Goal: Task Accomplishment & Management: Use online tool/utility

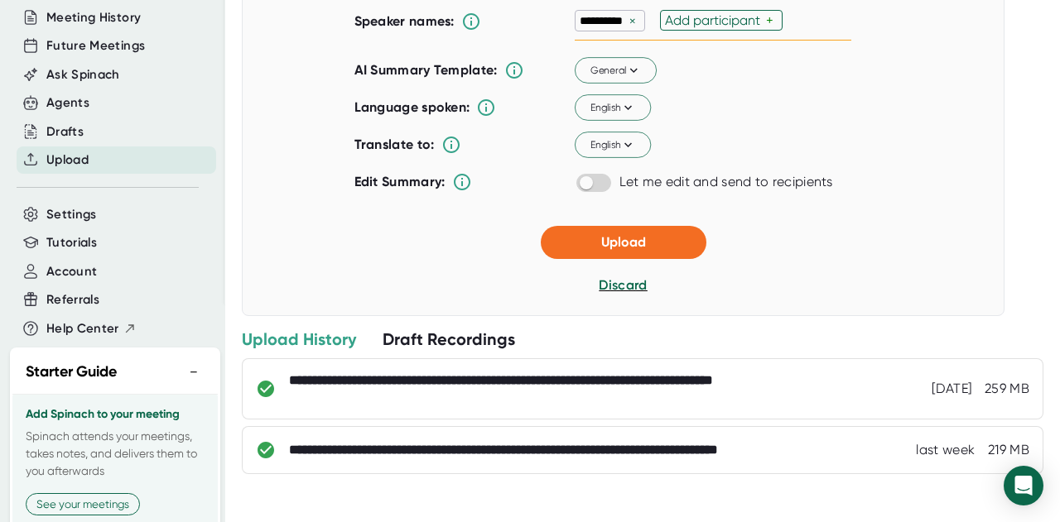
scroll to position [303, 0]
click at [615, 293] on span "Discard" at bounding box center [623, 285] width 49 height 16
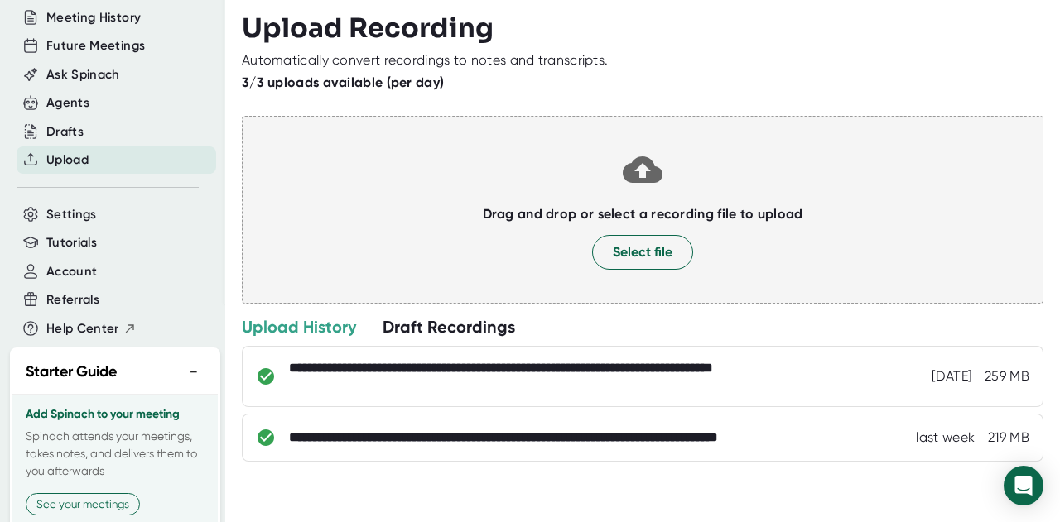
scroll to position [0, 0]
click at [618, 265] on button "Select file" at bounding box center [642, 252] width 101 height 35
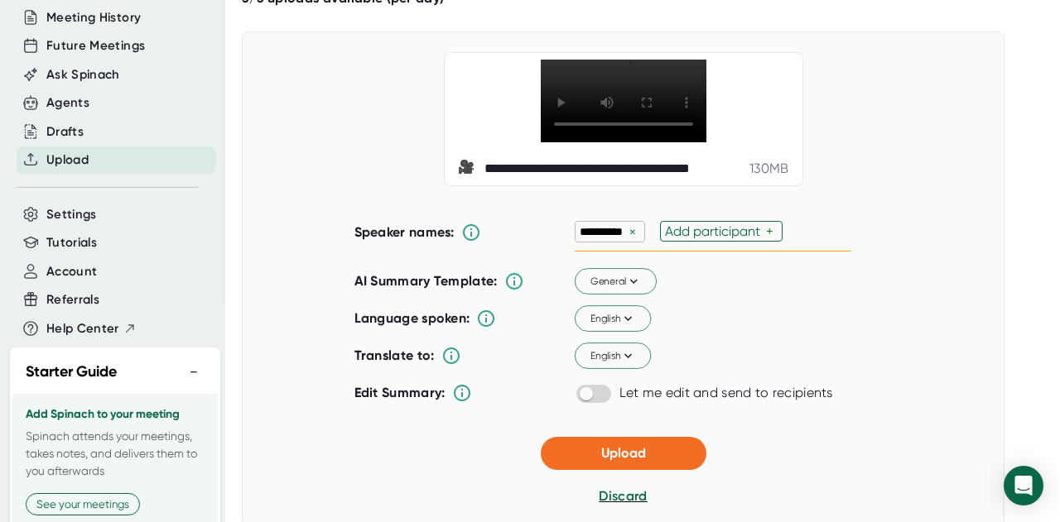
scroll to position [139, 0]
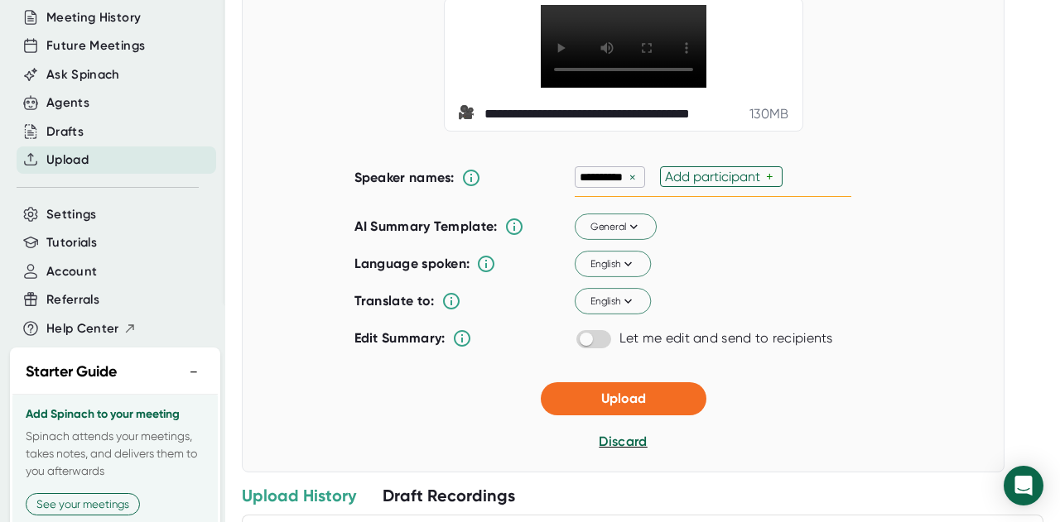
click at [625, 185] on div "×" at bounding box center [632, 178] width 15 height 16
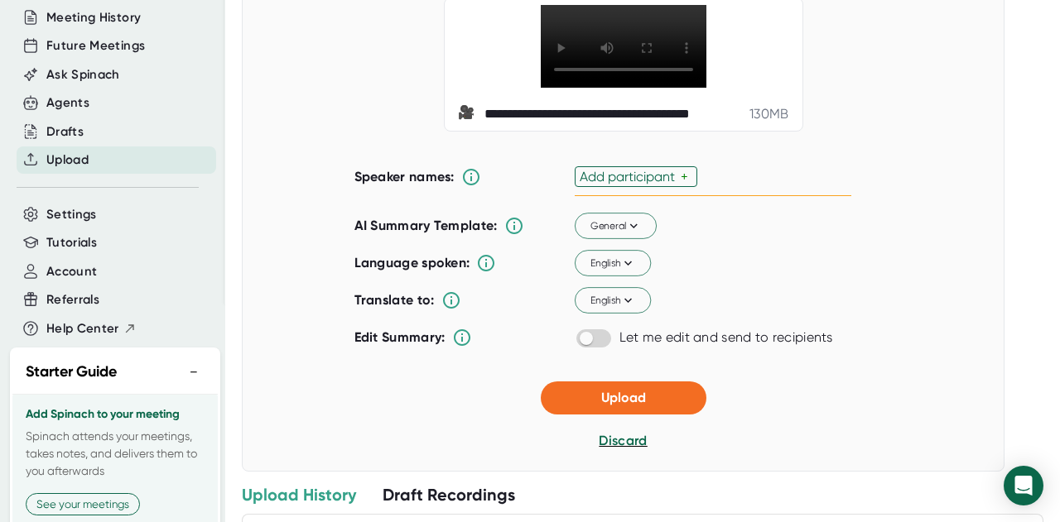
click at [625, 185] on div "Add participant" at bounding box center [630, 177] width 101 height 16
type input "prof"
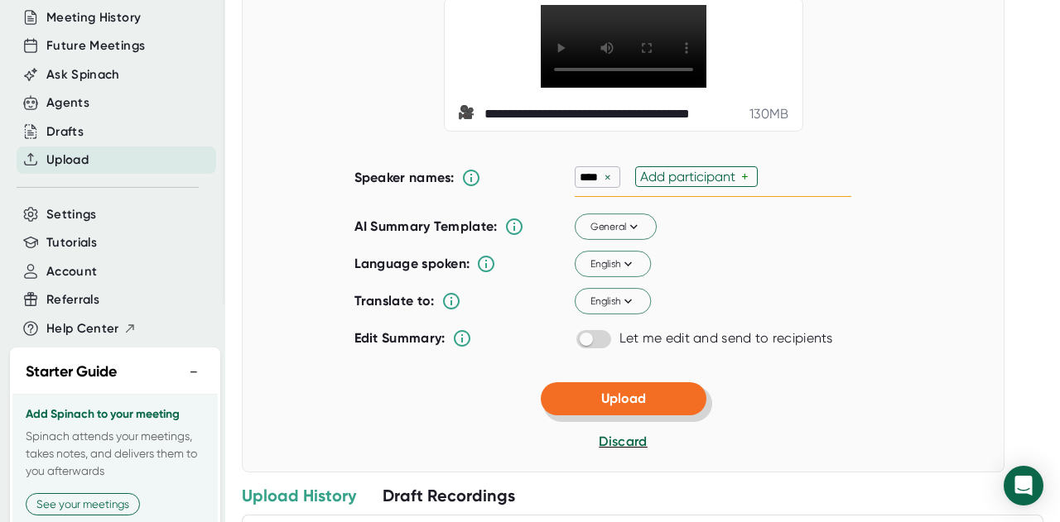
click at [650, 416] on button "Upload" at bounding box center [624, 399] width 166 height 33
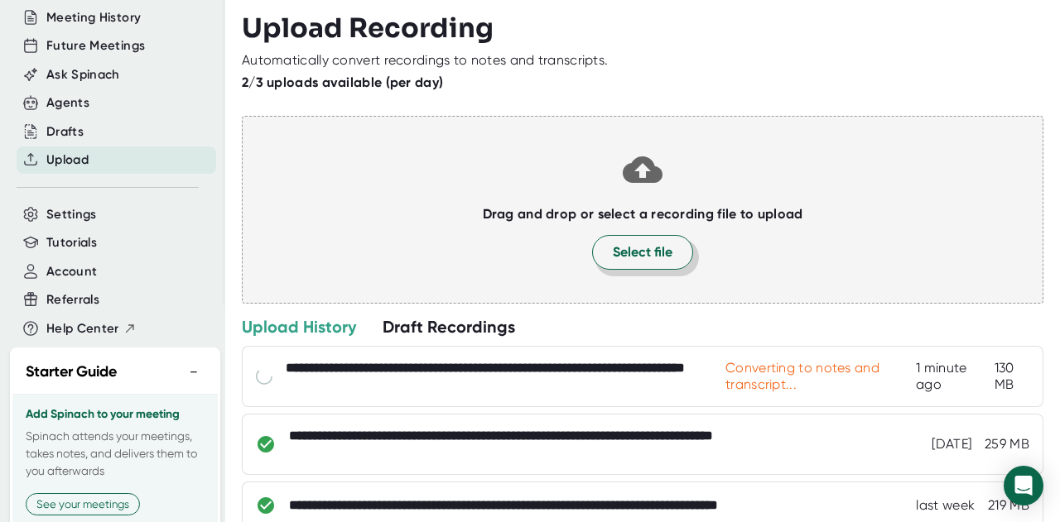
click at [646, 245] on span "Select file" at bounding box center [643, 253] width 60 height 20
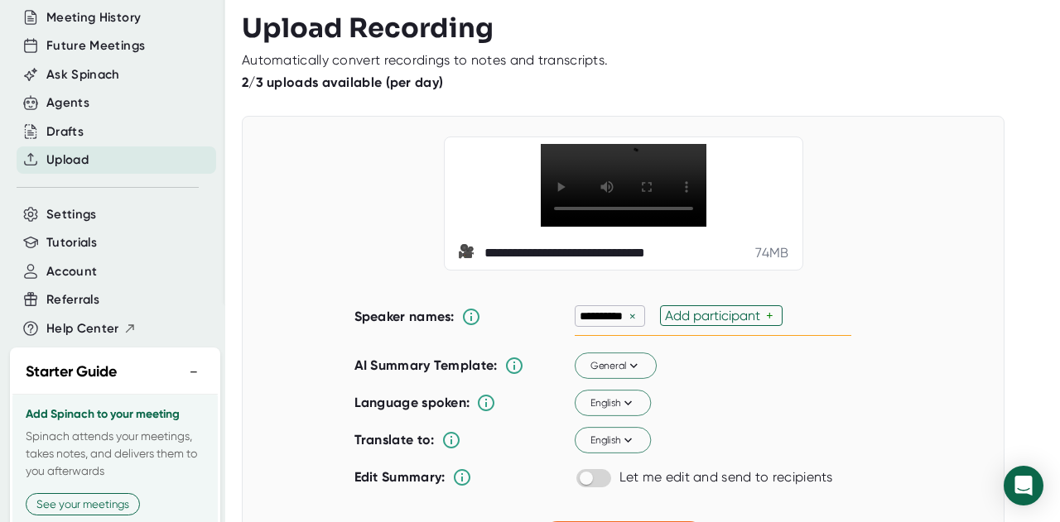
scroll to position [344, 0]
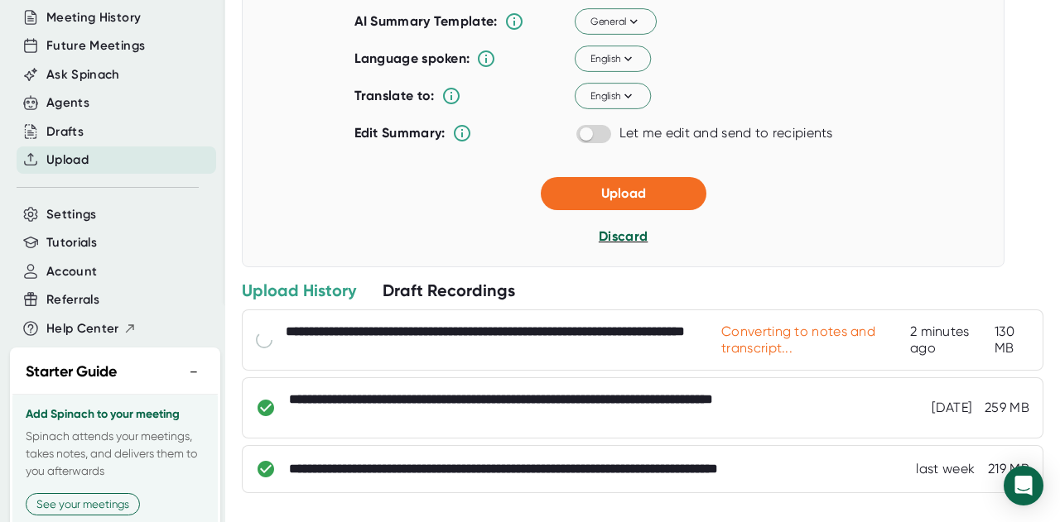
click at [609, 244] on span "Discard" at bounding box center [623, 237] width 49 height 16
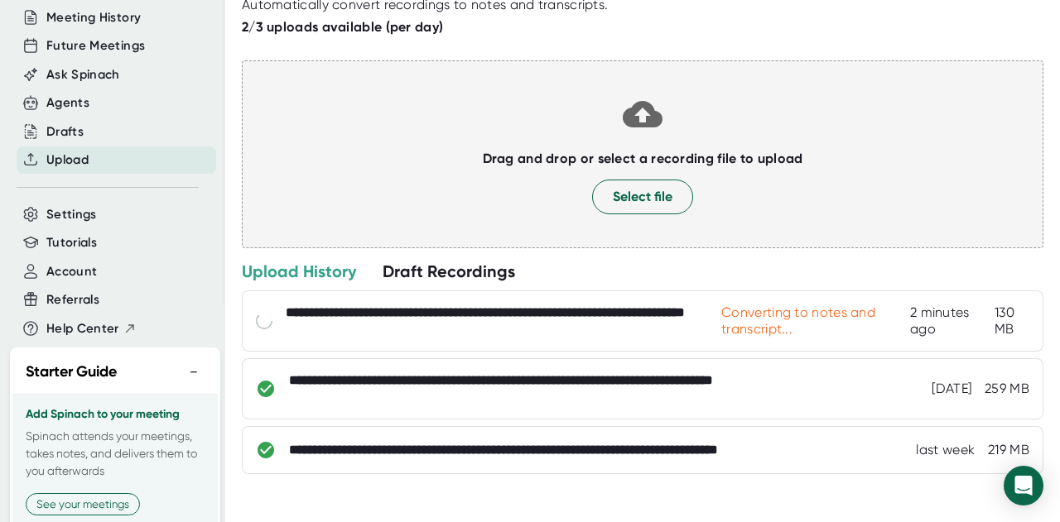
scroll to position [0, 0]
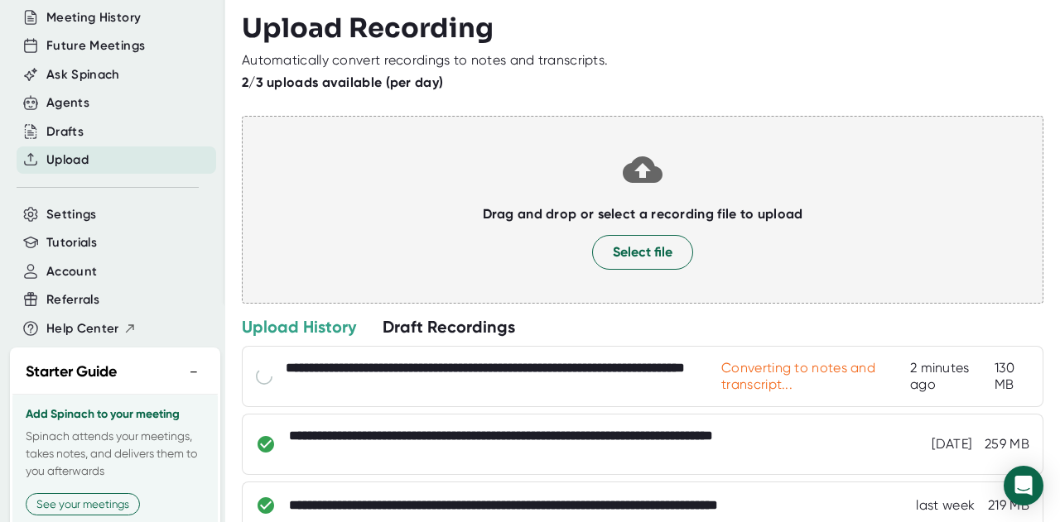
click at [575, 140] on div "Drag and drop or select a recording file to upload Select file" at bounding box center [643, 210] width 802 height 188
click at [628, 248] on span "Select file" at bounding box center [643, 253] width 60 height 20
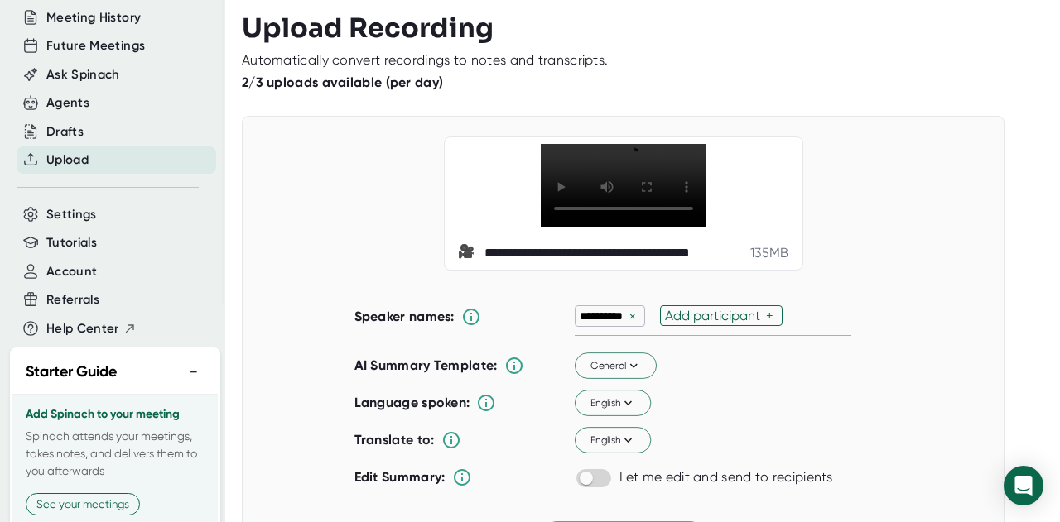
scroll to position [141, 0]
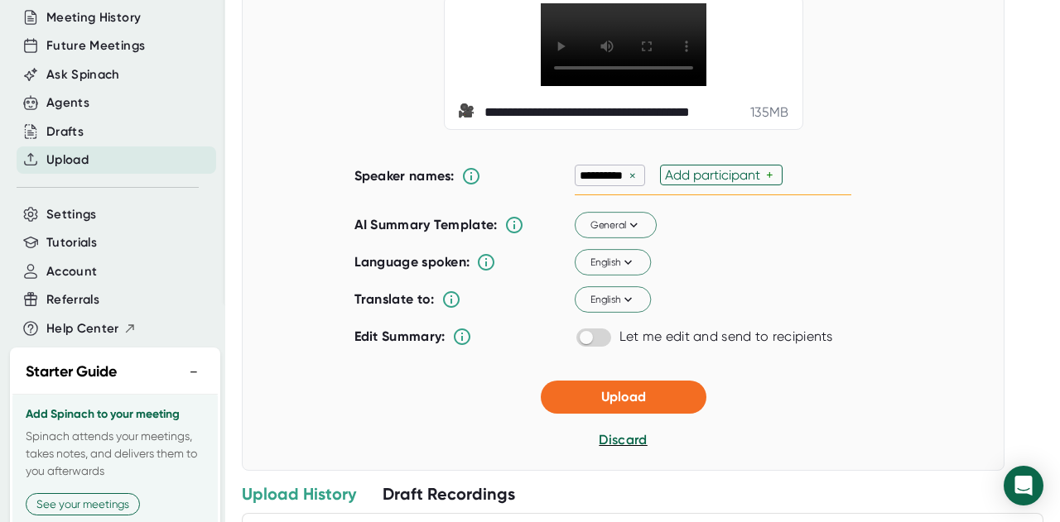
click at [625, 184] on div "×" at bounding box center [632, 176] width 15 height 16
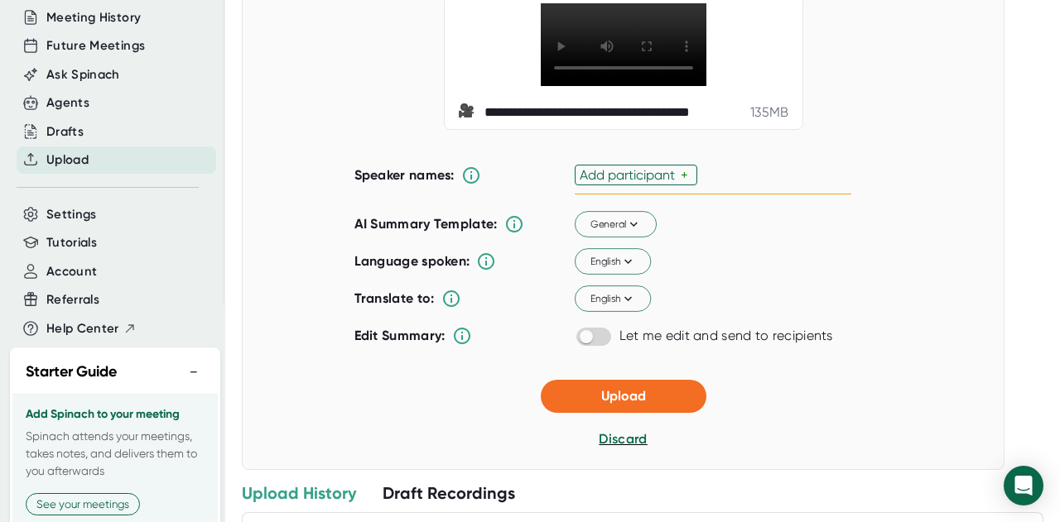
click at [624, 183] on div "Add participant" at bounding box center [630, 175] width 101 height 16
type input "prof"
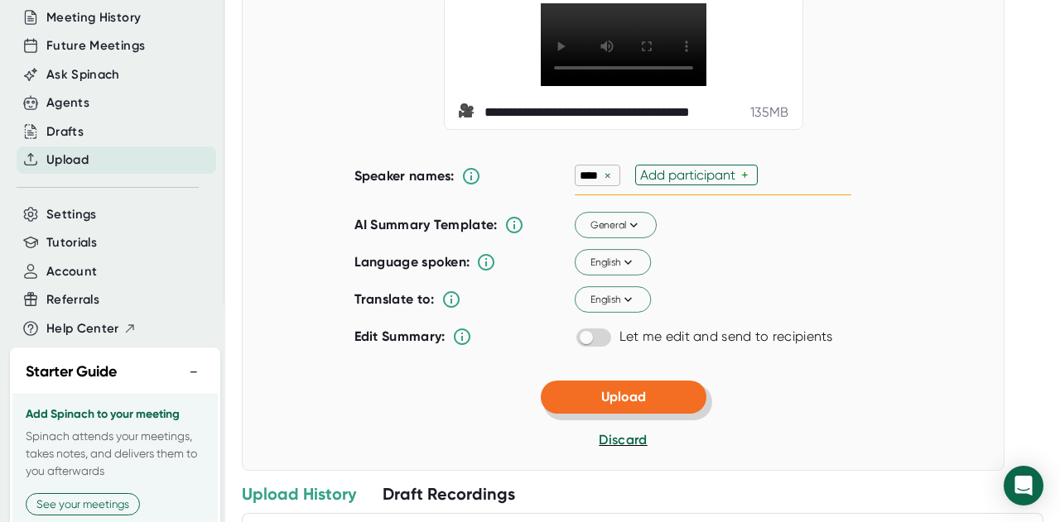
click at [619, 405] on span "Upload" at bounding box center [623, 397] width 45 height 16
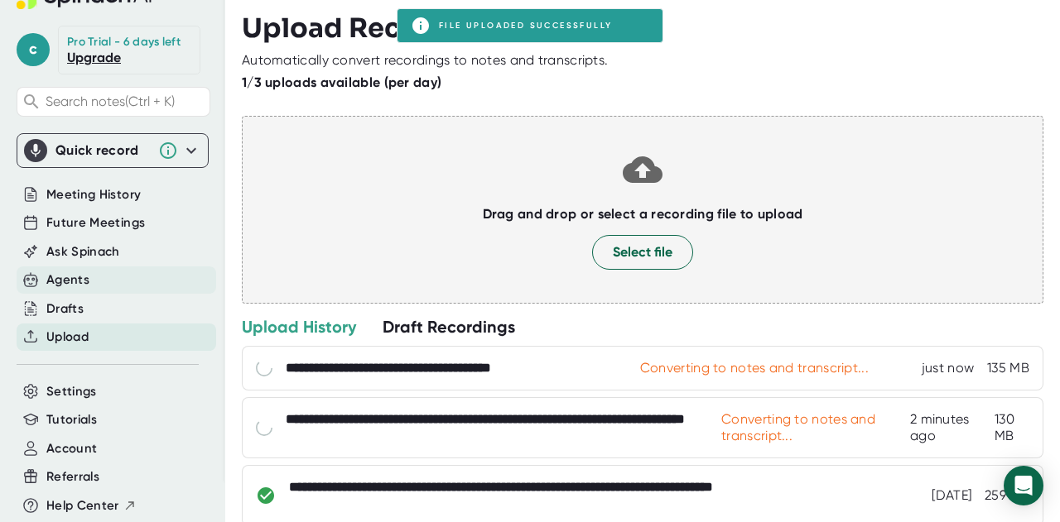
scroll to position [39, 0]
click at [83, 58] on link "Upgrade" at bounding box center [94, 59] width 54 height 16
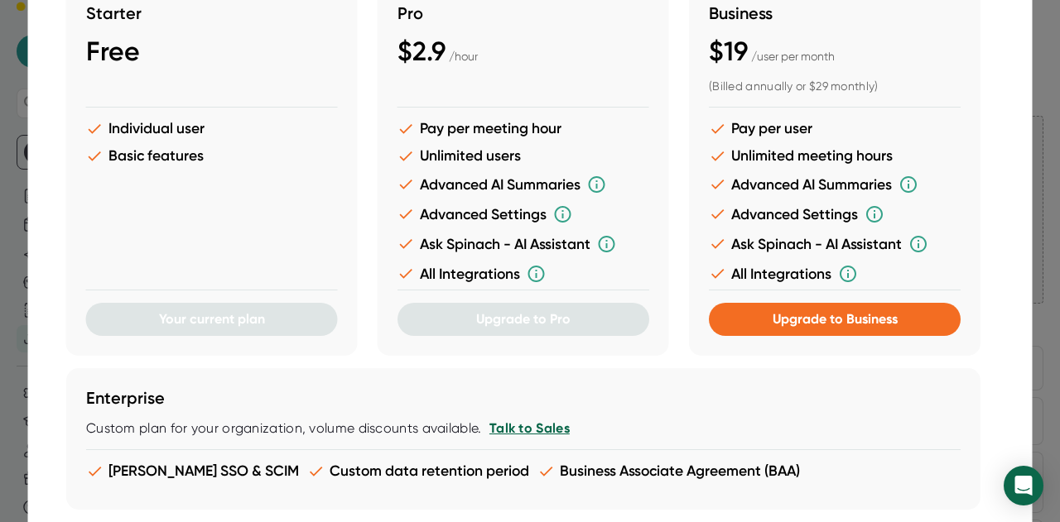
scroll to position [0, 0]
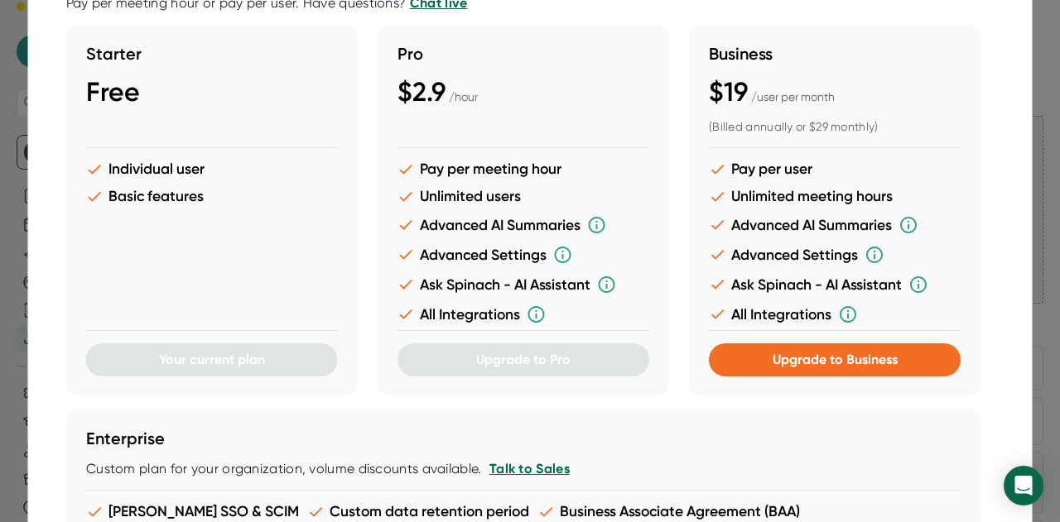
click at [1033, 282] on div at bounding box center [530, 261] width 1060 height 522
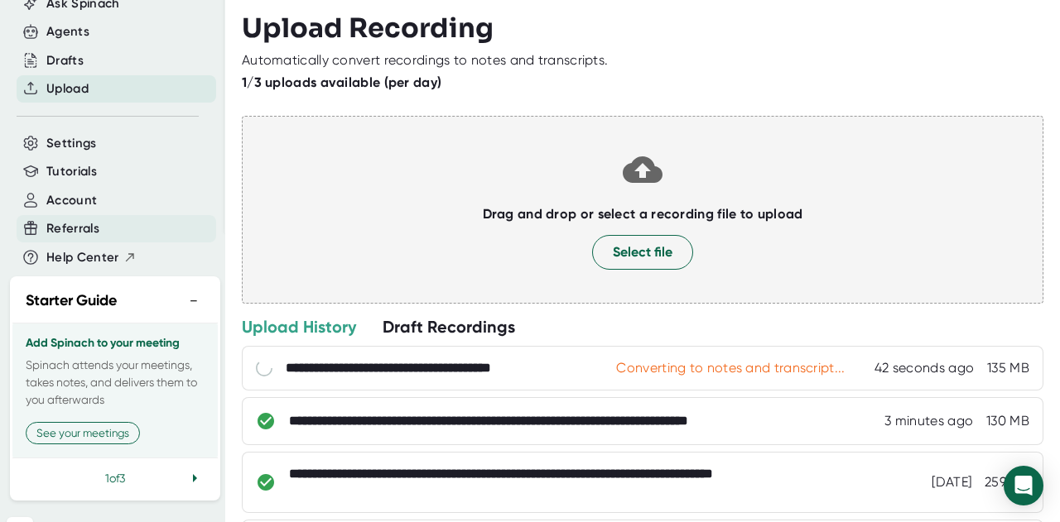
scroll to position [339, 0]
